Goal: Find specific page/section: Find specific page/section

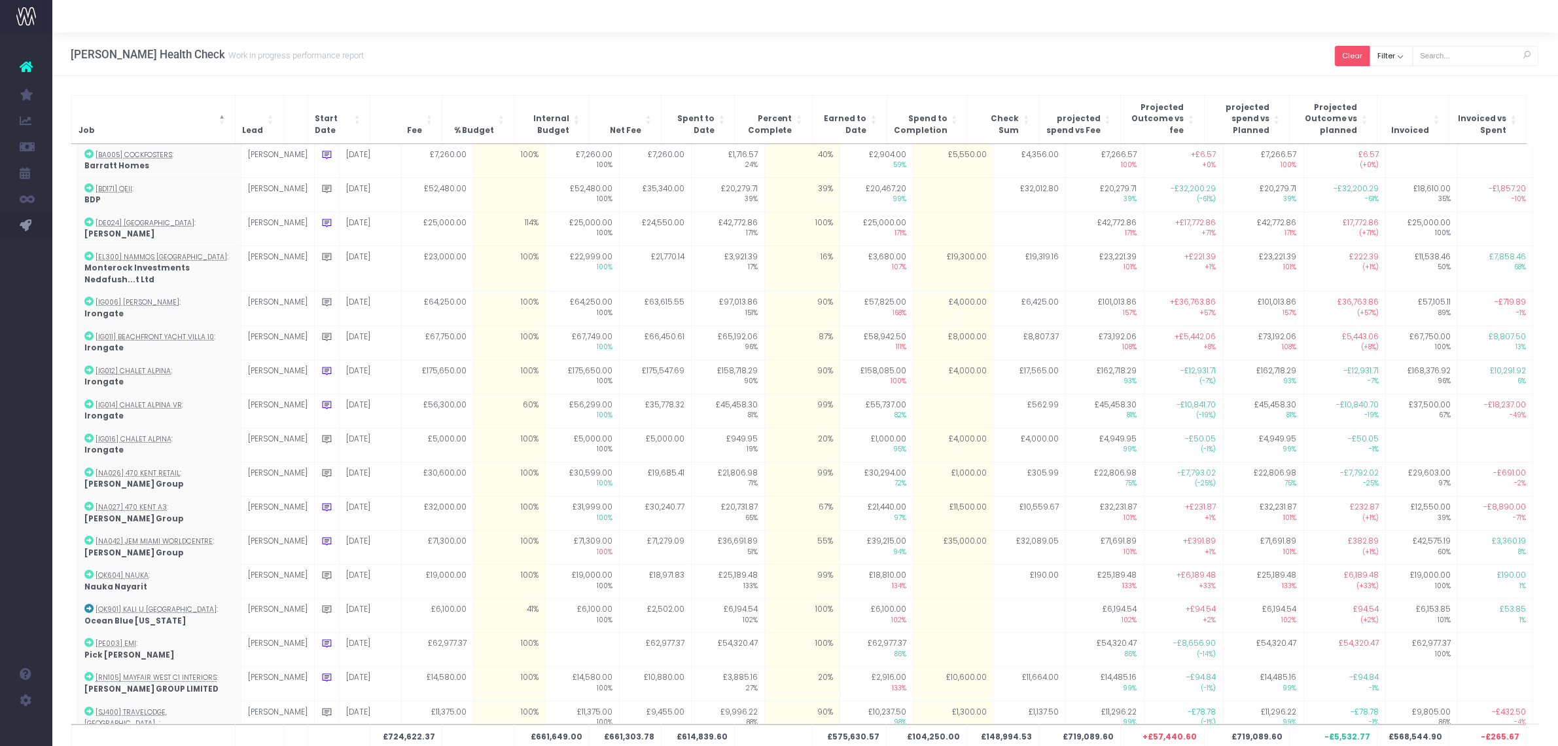
click at [1369, 60] on button "Clear" at bounding box center [1352, 56] width 35 height 20
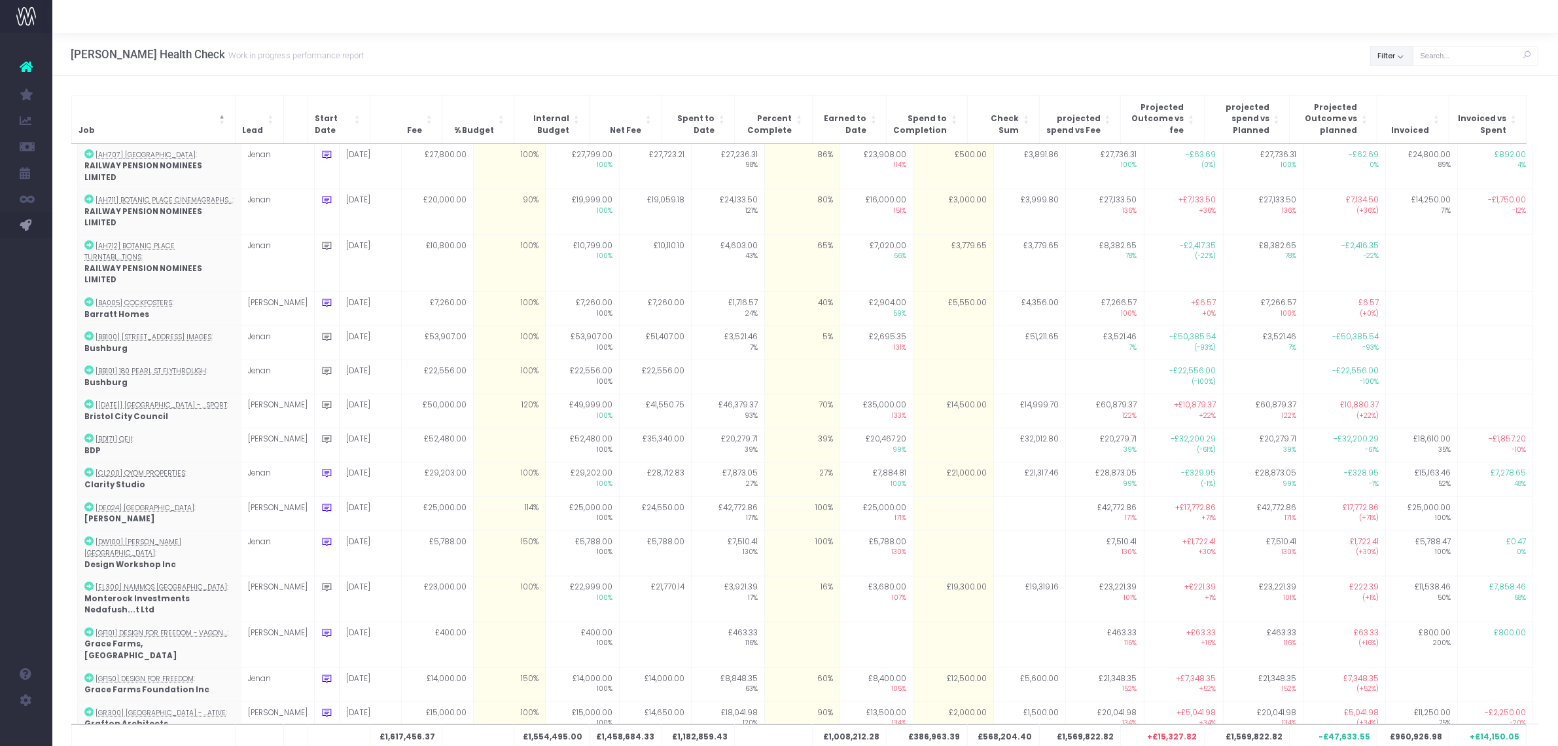
click at [1404, 58] on button "Filter" at bounding box center [1392, 56] width 43 height 20
click at [1399, 76] on div "All [PERSON_NAME] [PERSON_NAME] [PERSON_NAME] No Job Lead Apply" at bounding box center [1429, 170] width 116 height 197
click at [1391, 88] on span at bounding box center [1390, 85] width 12 height 12
click at [1403, 87] on input "All" at bounding box center [1407, 83] width 9 height 9
checkbox input "false"
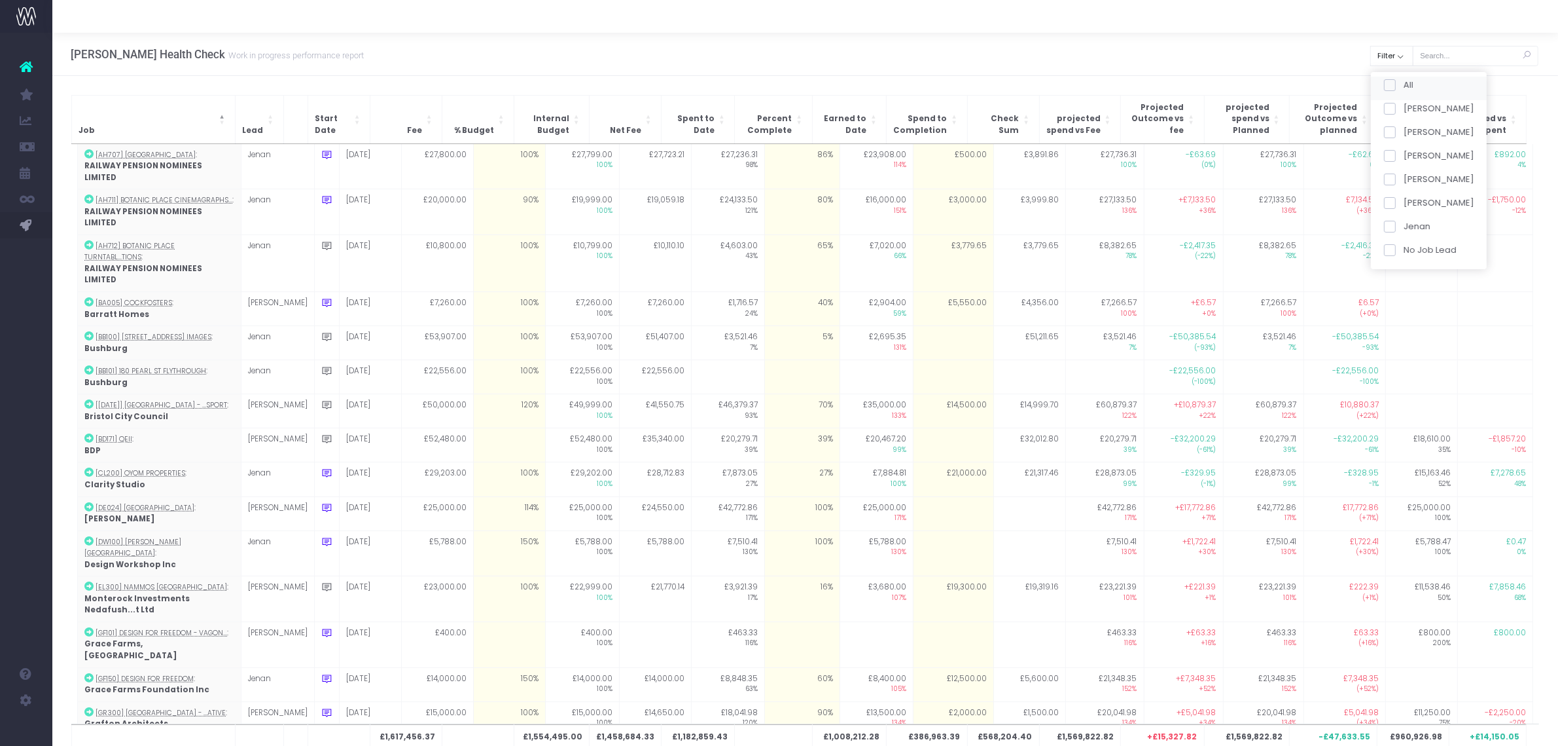
checkbox input "false"
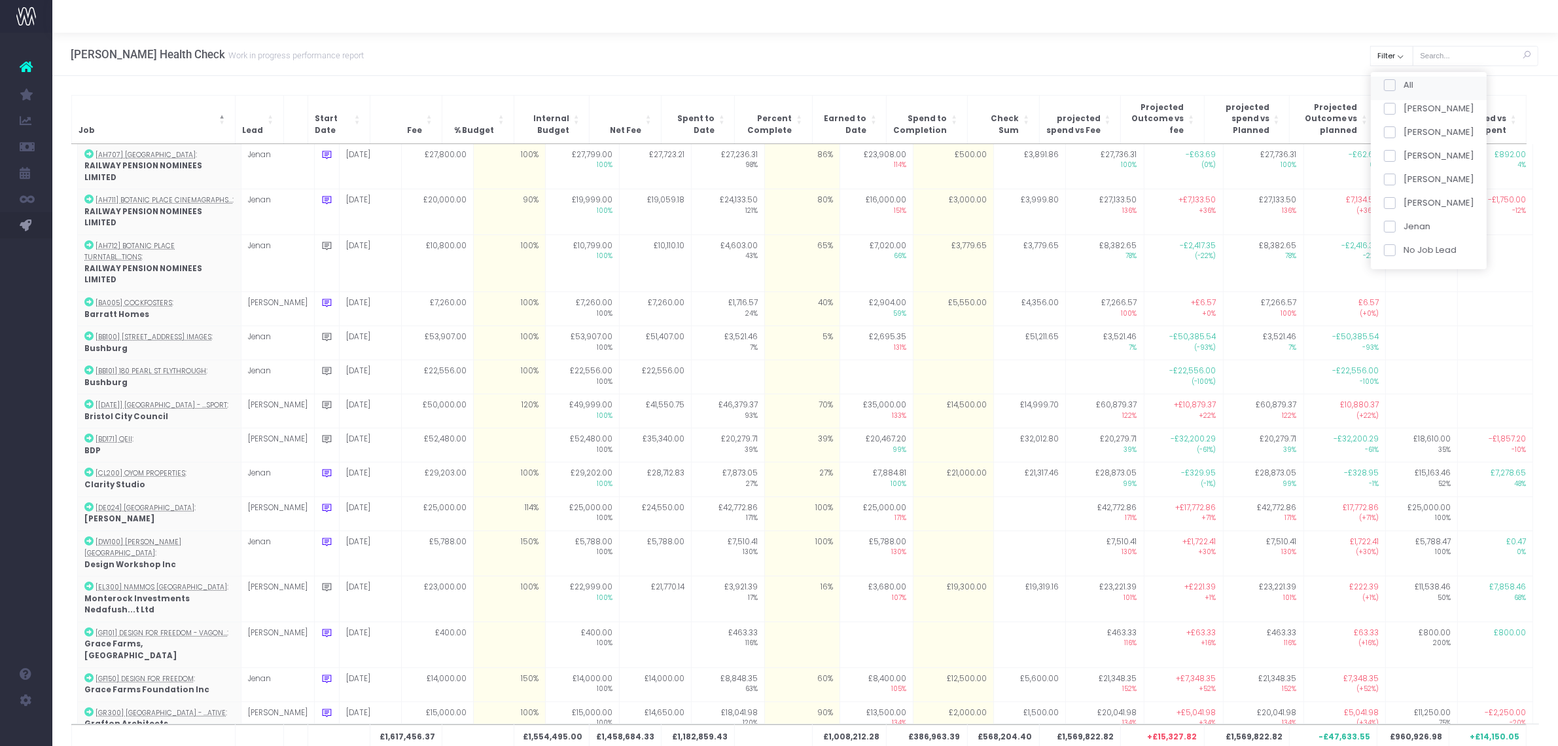
checkbox input "false"
click at [1393, 156] on span at bounding box center [1390, 156] width 12 height 12
click at [1403, 156] on input "[PERSON_NAME]" at bounding box center [1407, 153] width 9 height 9
checkbox input "true"
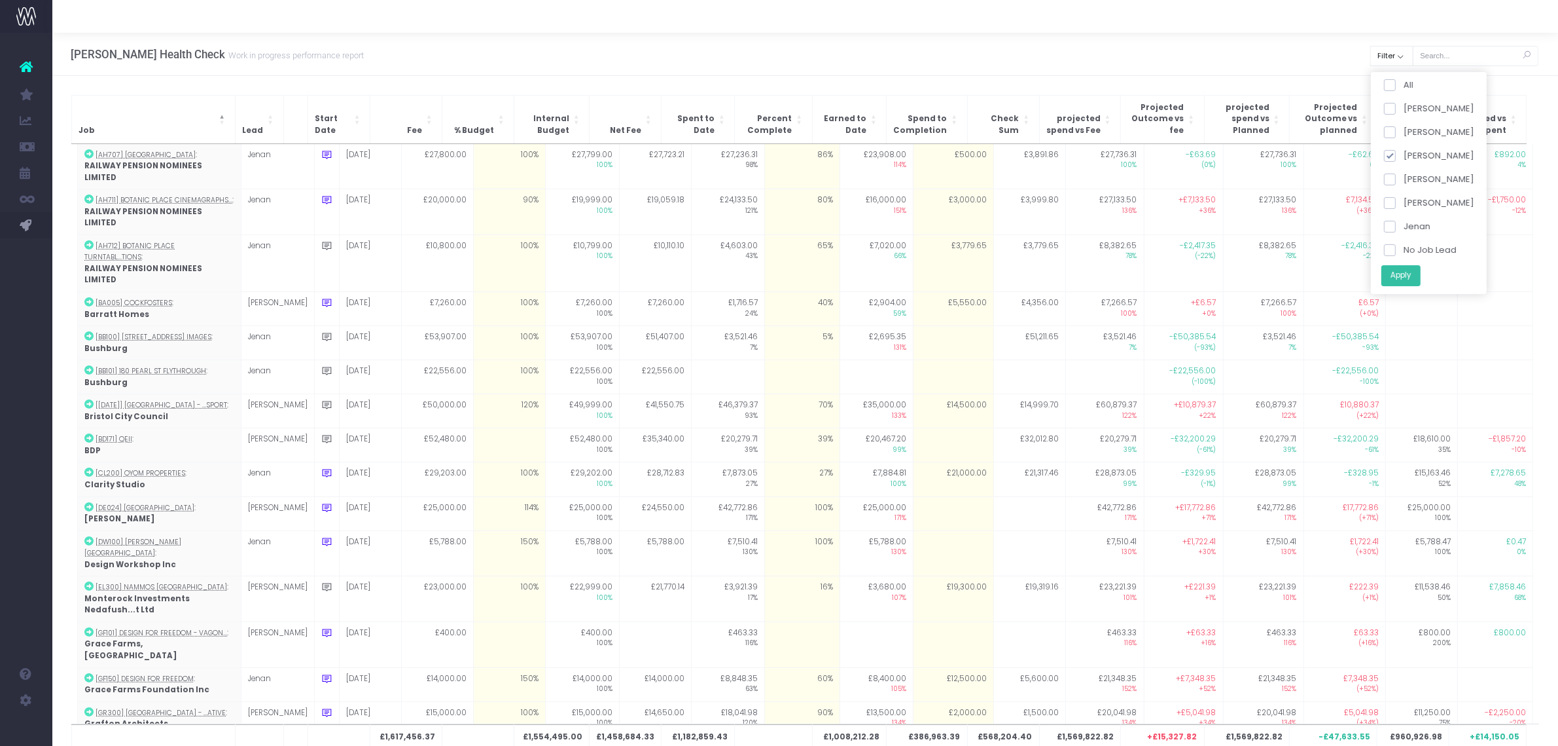
click at [1403, 272] on button "Apply" at bounding box center [1400, 275] width 39 height 22
